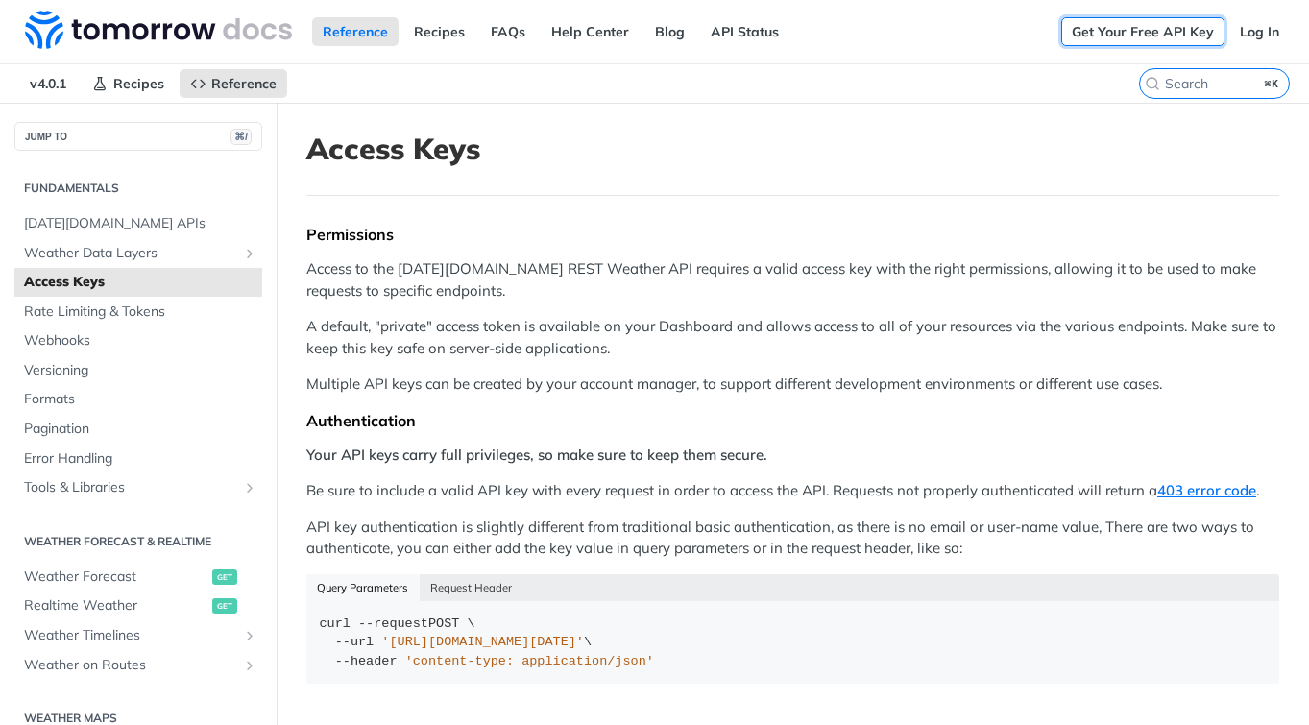
click at [1180, 36] on link "Get Your Free API Key" at bounding box center [1143, 31] width 163 height 29
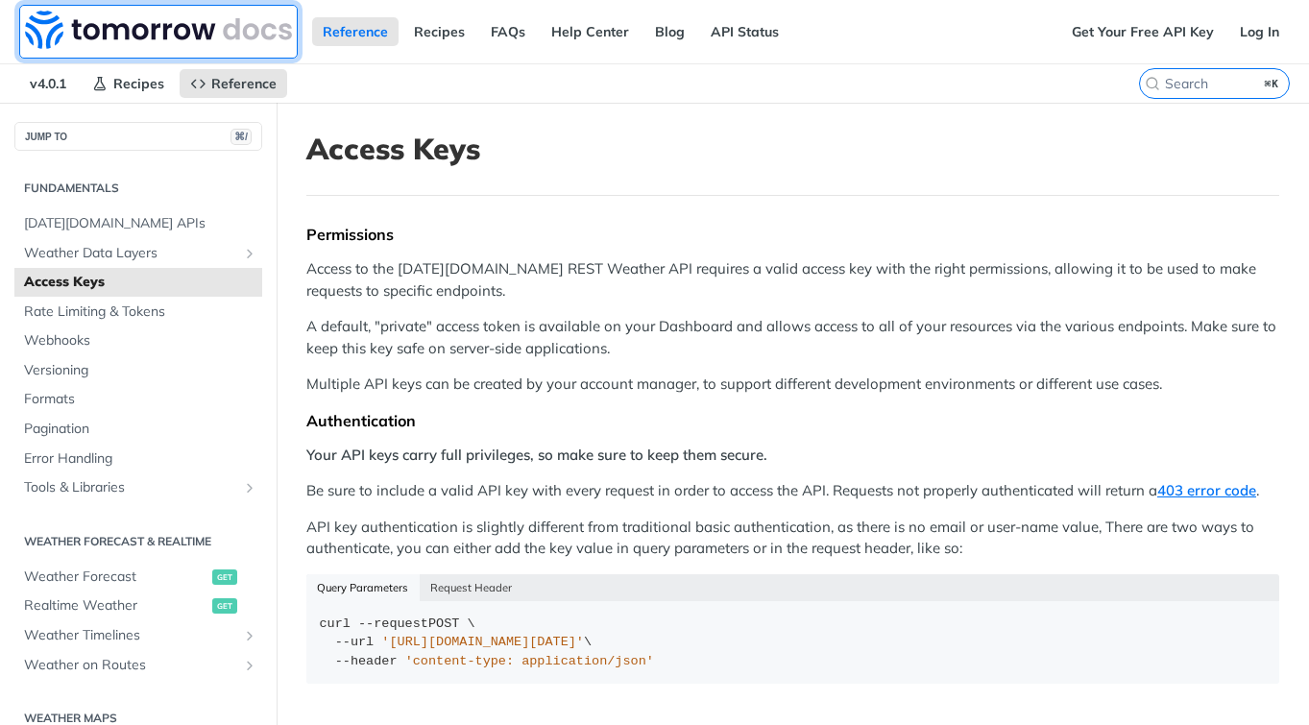
click at [122, 30] on img at bounding box center [158, 30] width 267 height 38
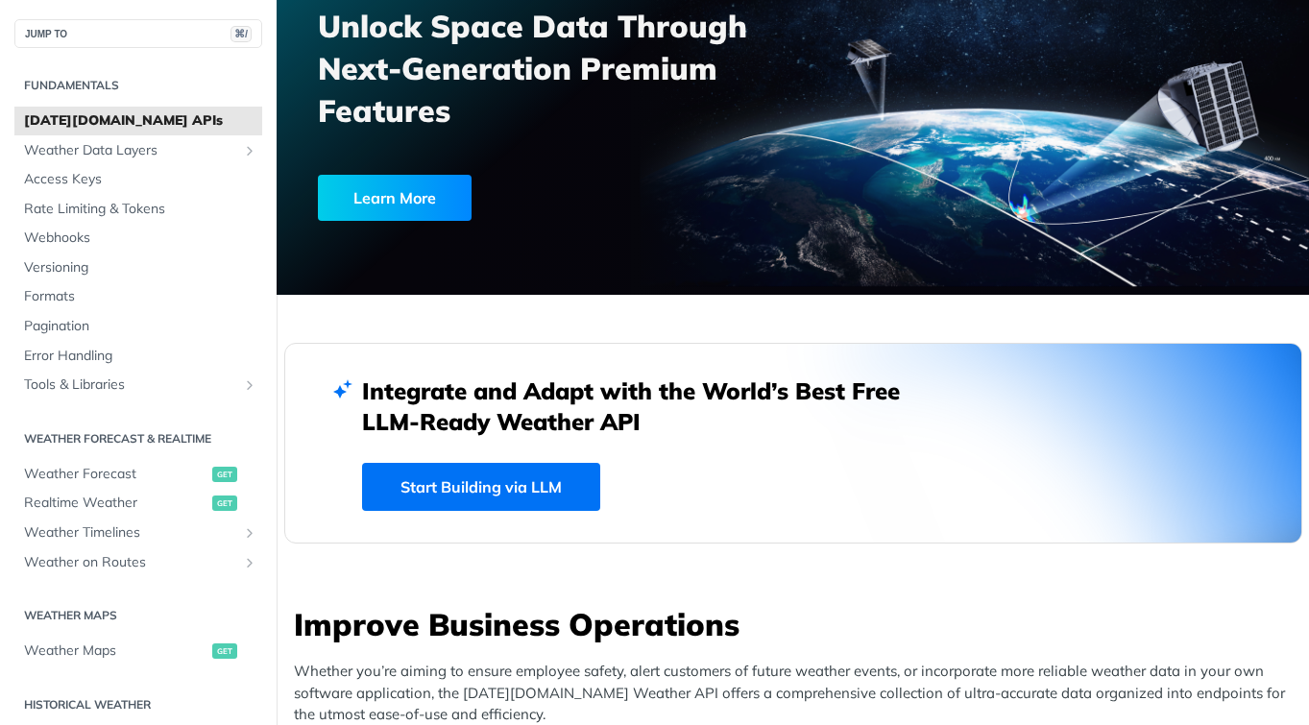
scroll to position [195, 0]
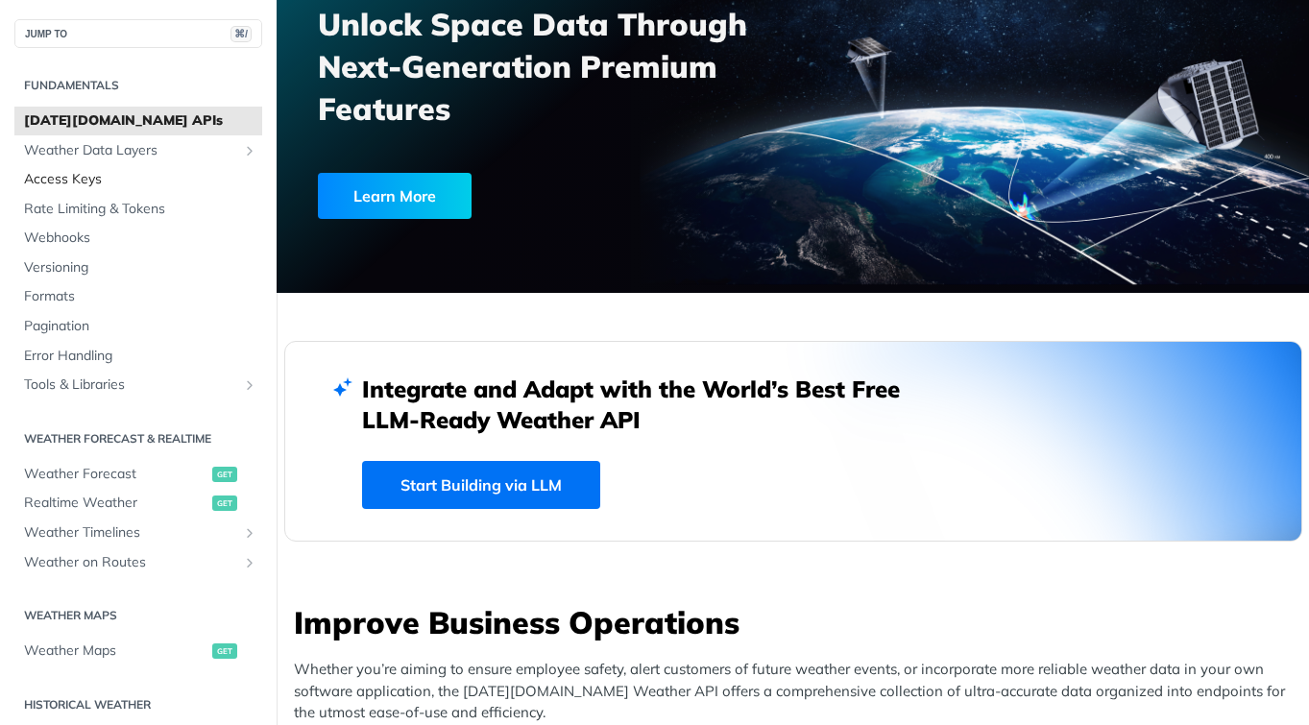
click at [99, 175] on span "Access Keys" at bounding box center [140, 179] width 233 height 19
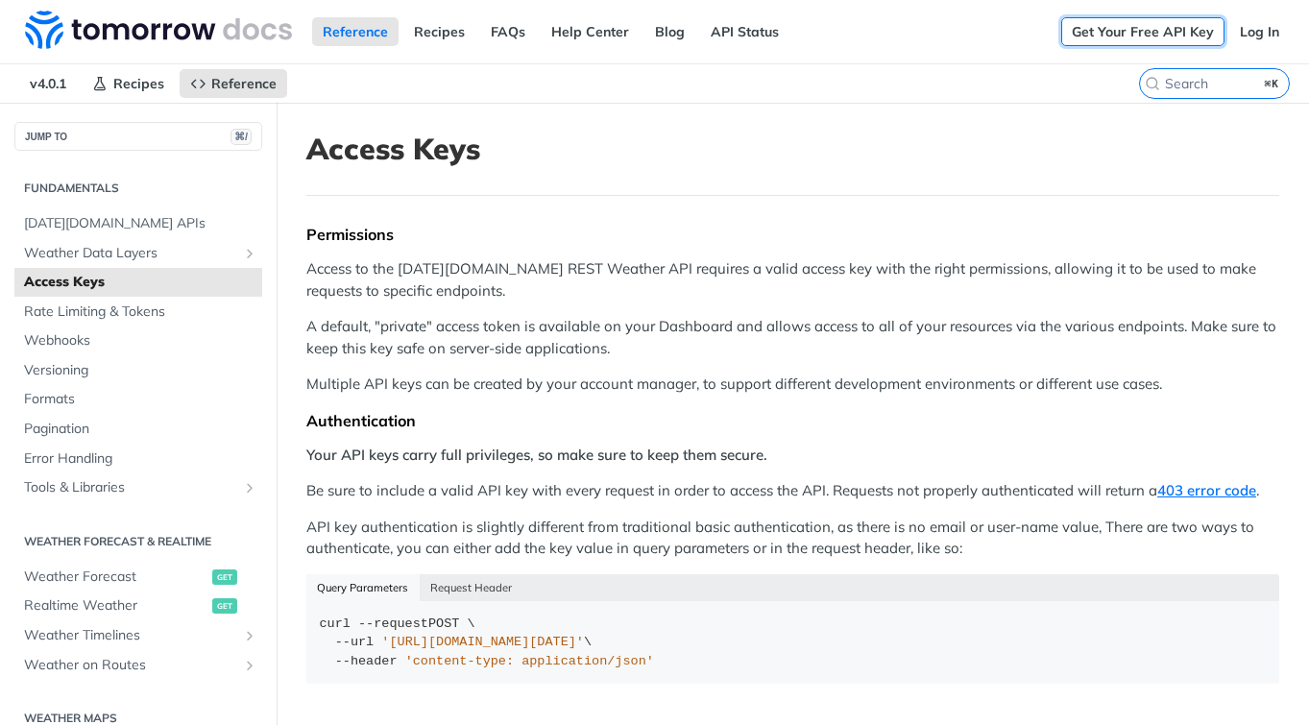
click at [1155, 30] on link "Get Your Free API Key" at bounding box center [1143, 31] width 163 height 29
